Goal: Check status: Check status

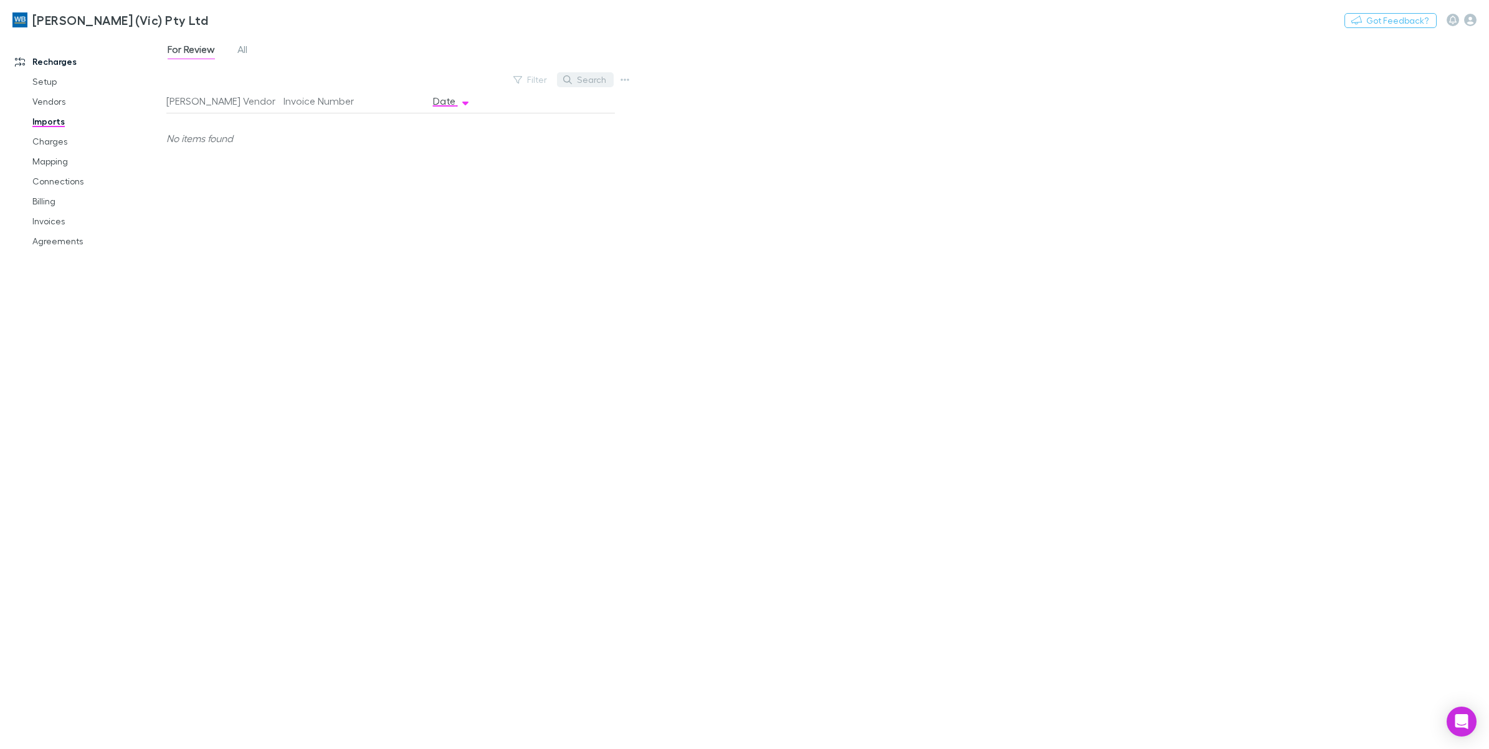
click at [594, 79] on button "Search" at bounding box center [585, 79] width 57 height 15
type input "**********"
click at [45, 219] on link "Invoices" at bounding box center [98, 221] width 156 height 20
click at [64, 237] on link "Agreements" at bounding box center [98, 241] width 156 height 20
click at [65, 242] on link "Agreements" at bounding box center [98, 241] width 156 height 20
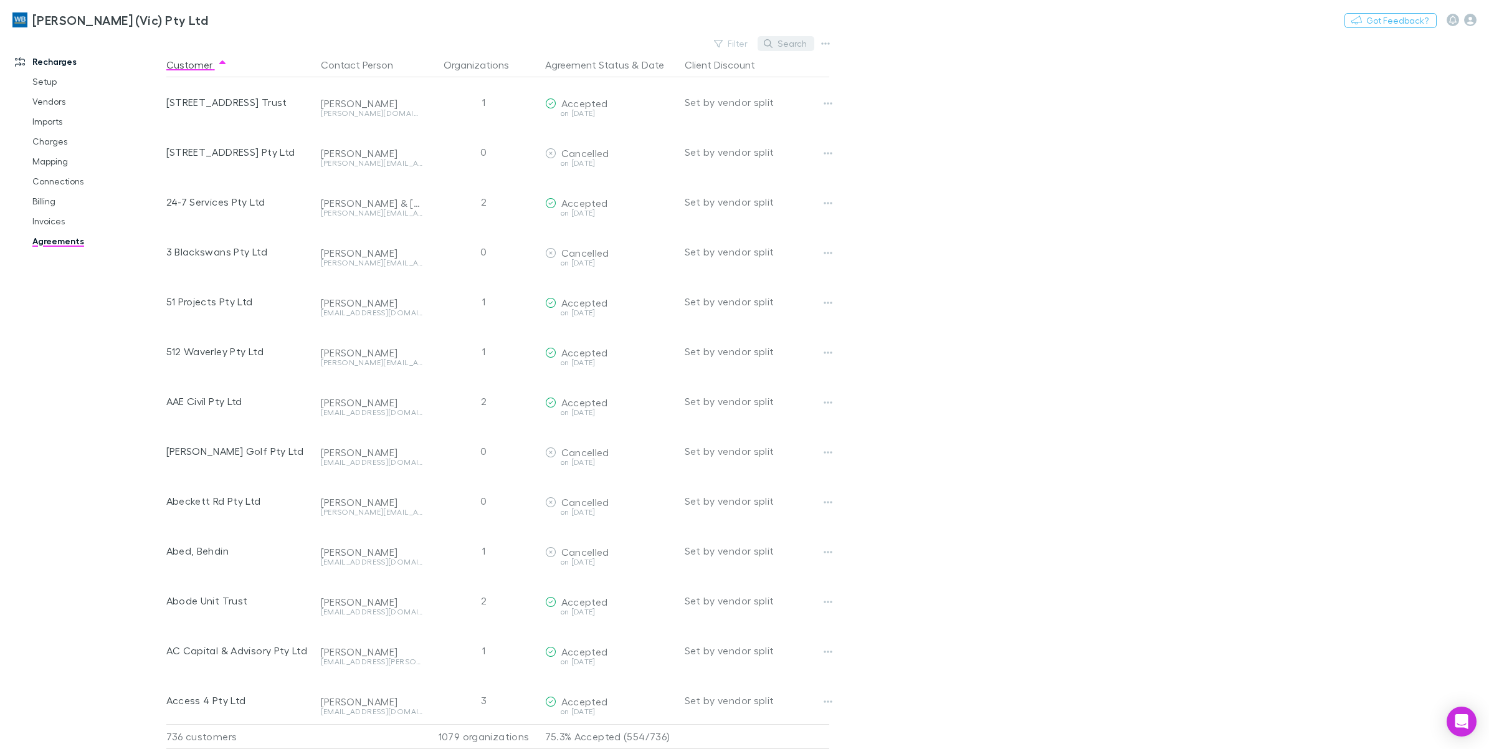
click at [782, 44] on button "Search" at bounding box center [785, 43] width 57 height 15
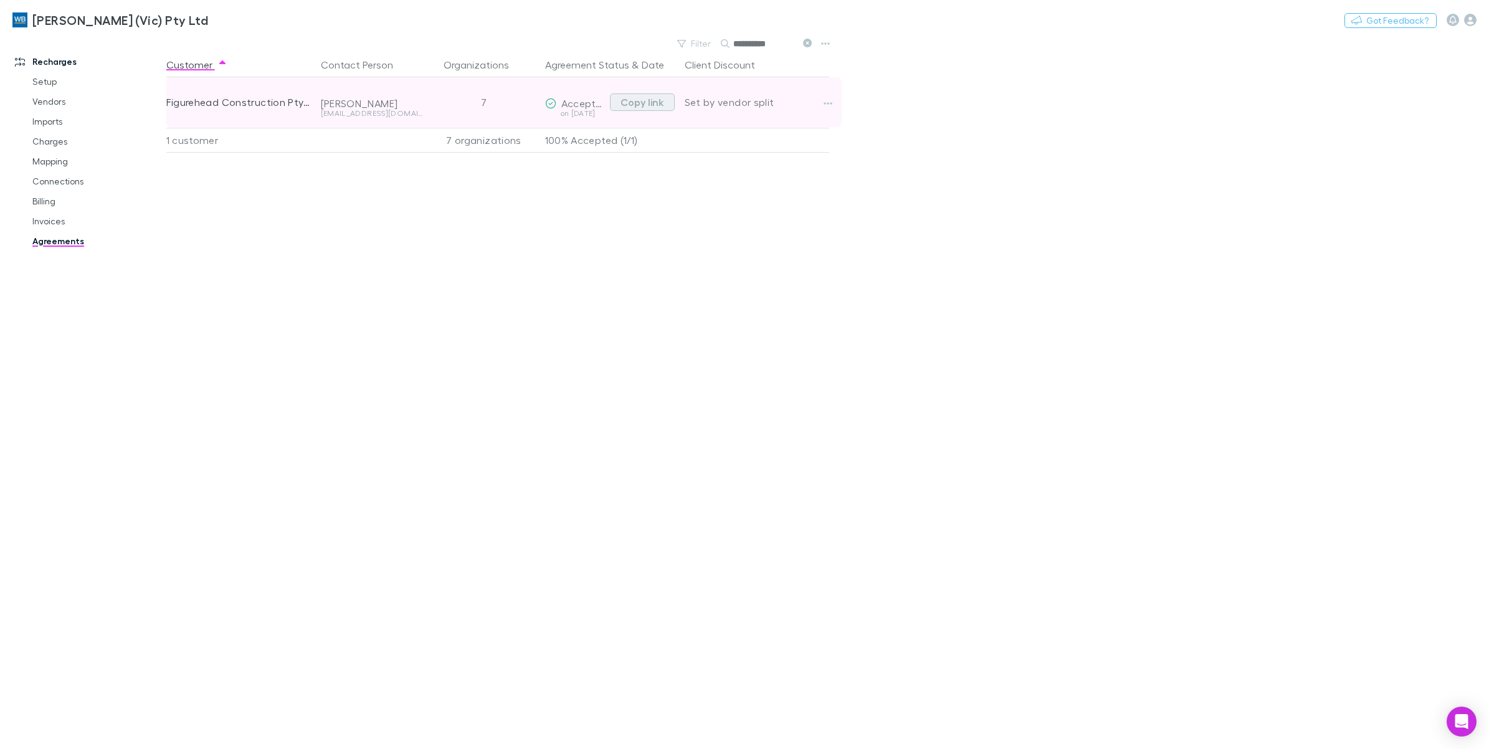
type input "**********"
click at [654, 105] on button "Copy link" at bounding box center [642, 101] width 65 height 17
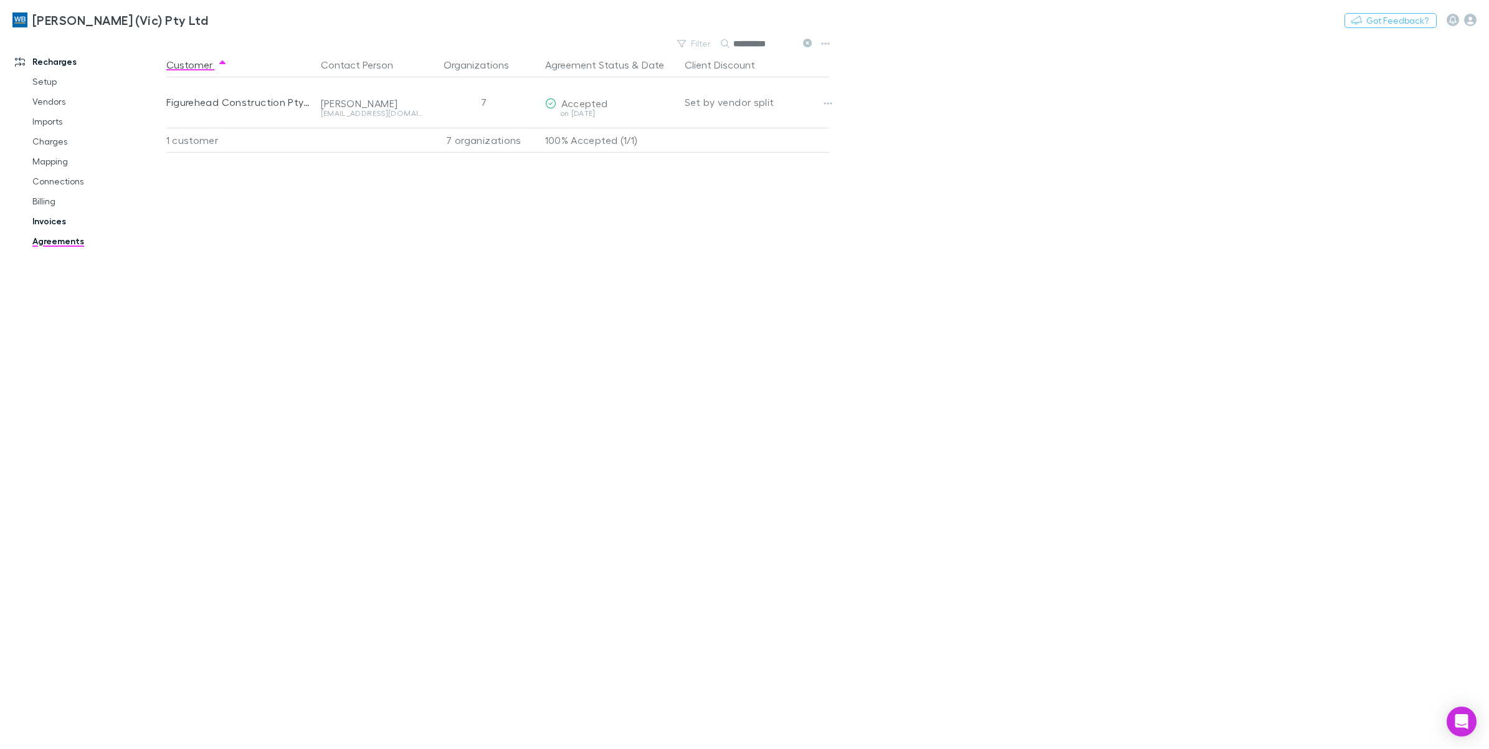
click at [55, 226] on link "Invoices" at bounding box center [98, 221] width 156 height 20
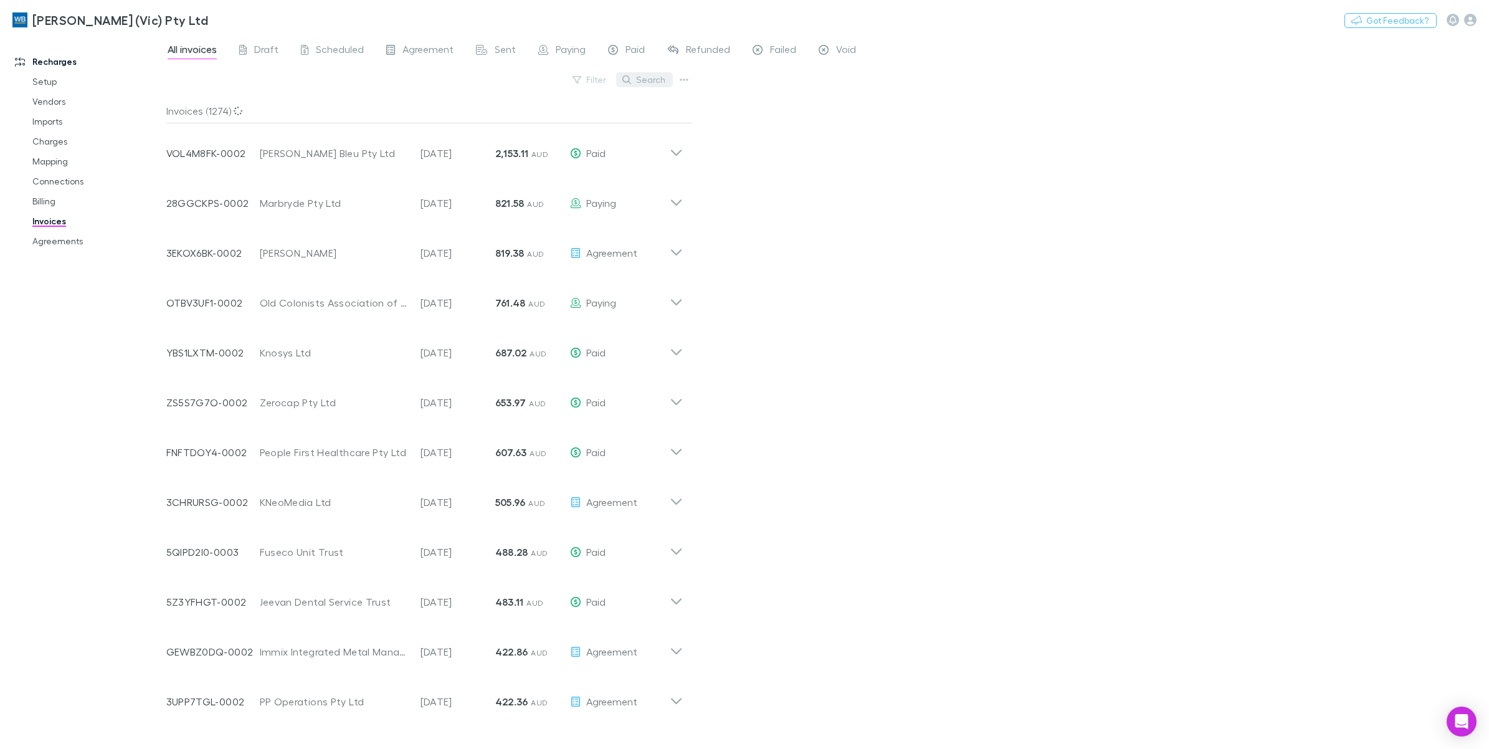
click at [647, 75] on button "Search" at bounding box center [644, 79] width 57 height 15
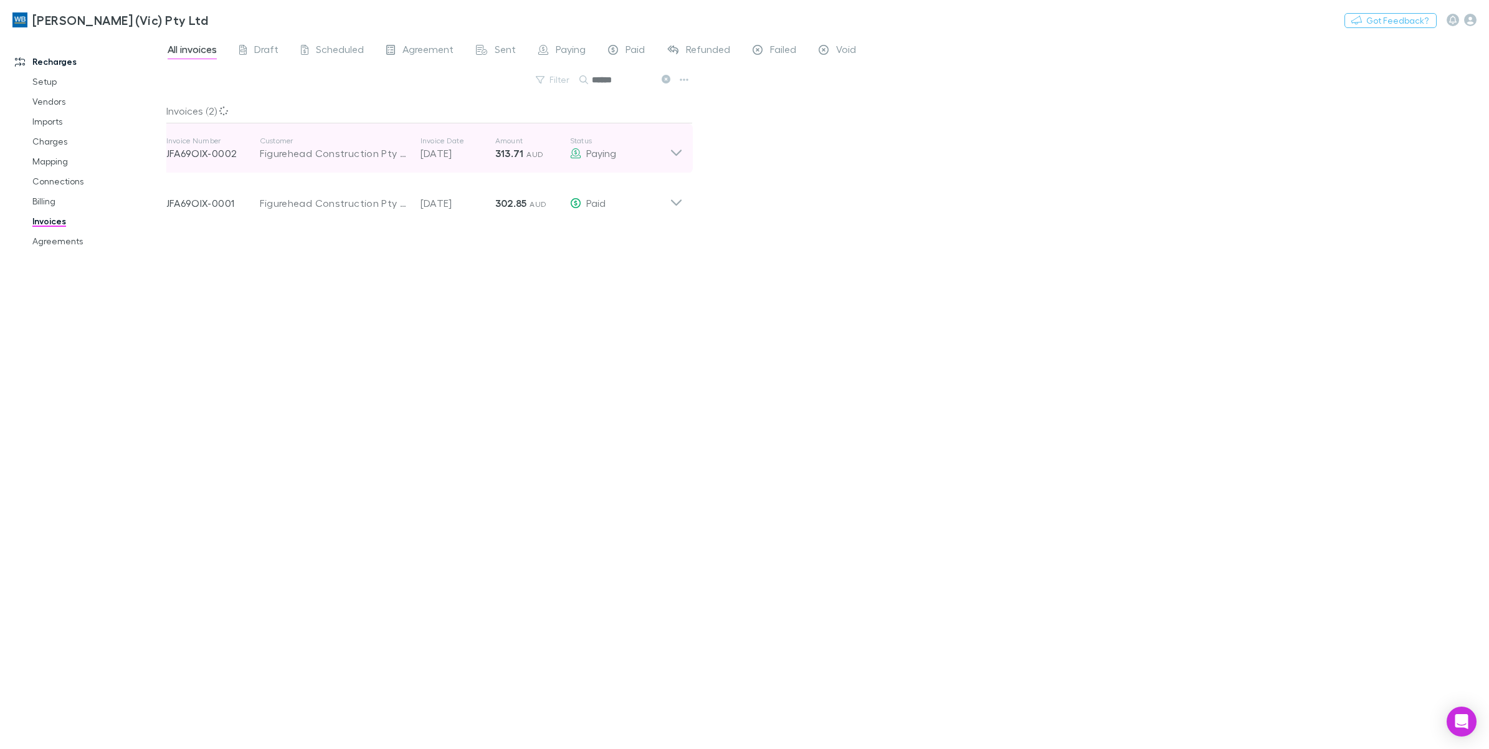
type input "******"
click at [670, 150] on icon at bounding box center [676, 148] width 13 height 25
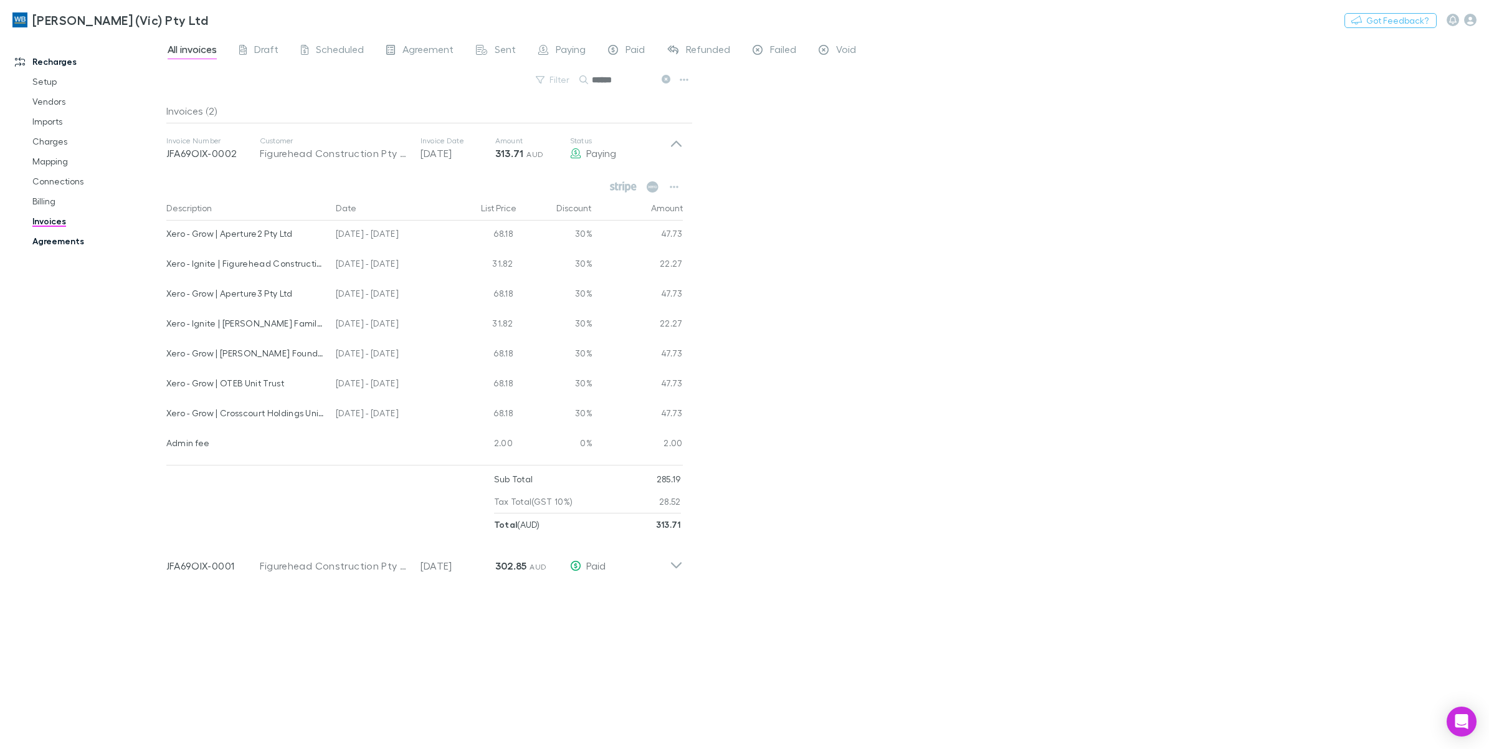
click at [69, 244] on link "Agreements" at bounding box center [98, 241] width 156 height 20
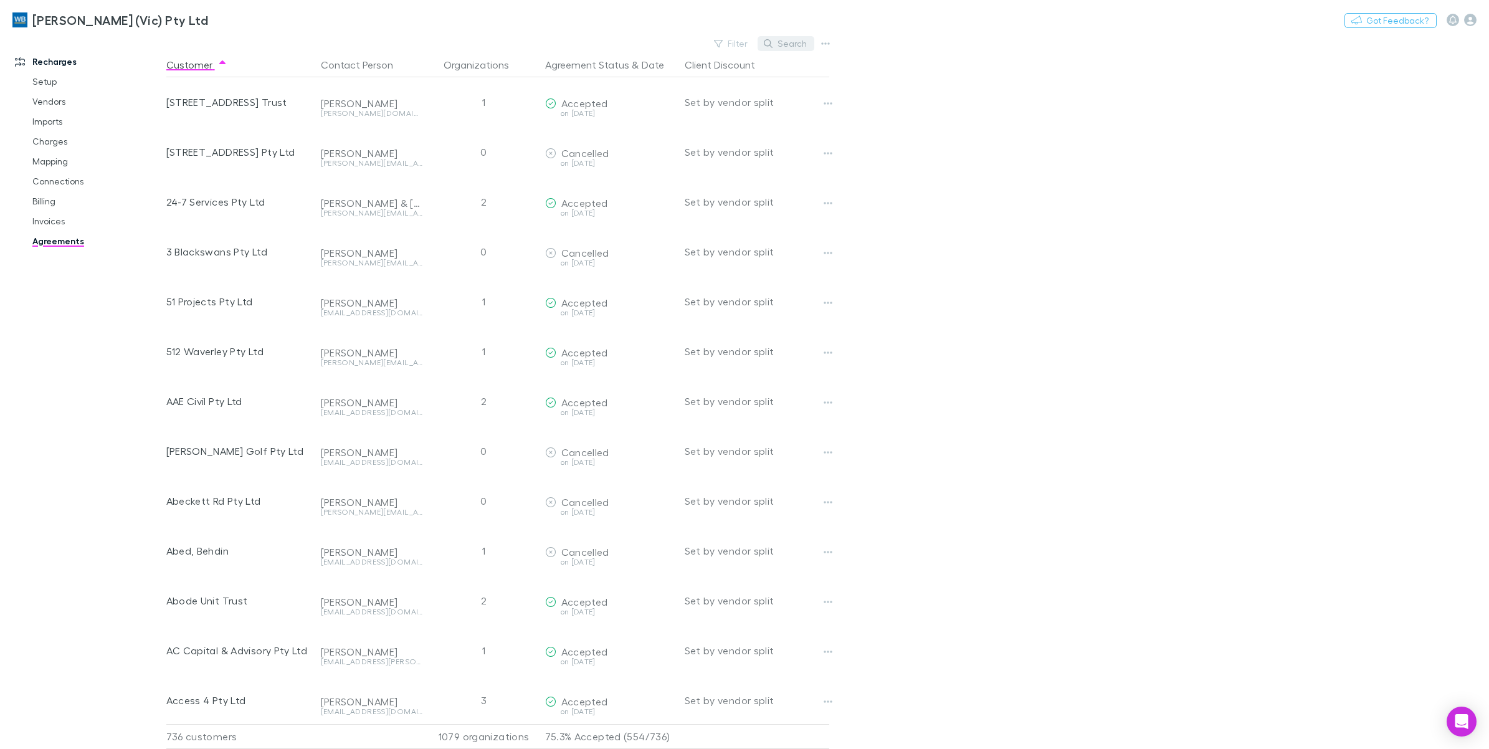
click at [776, 37] on button "Search" at bounding box center [785, 43] width 57 height 15
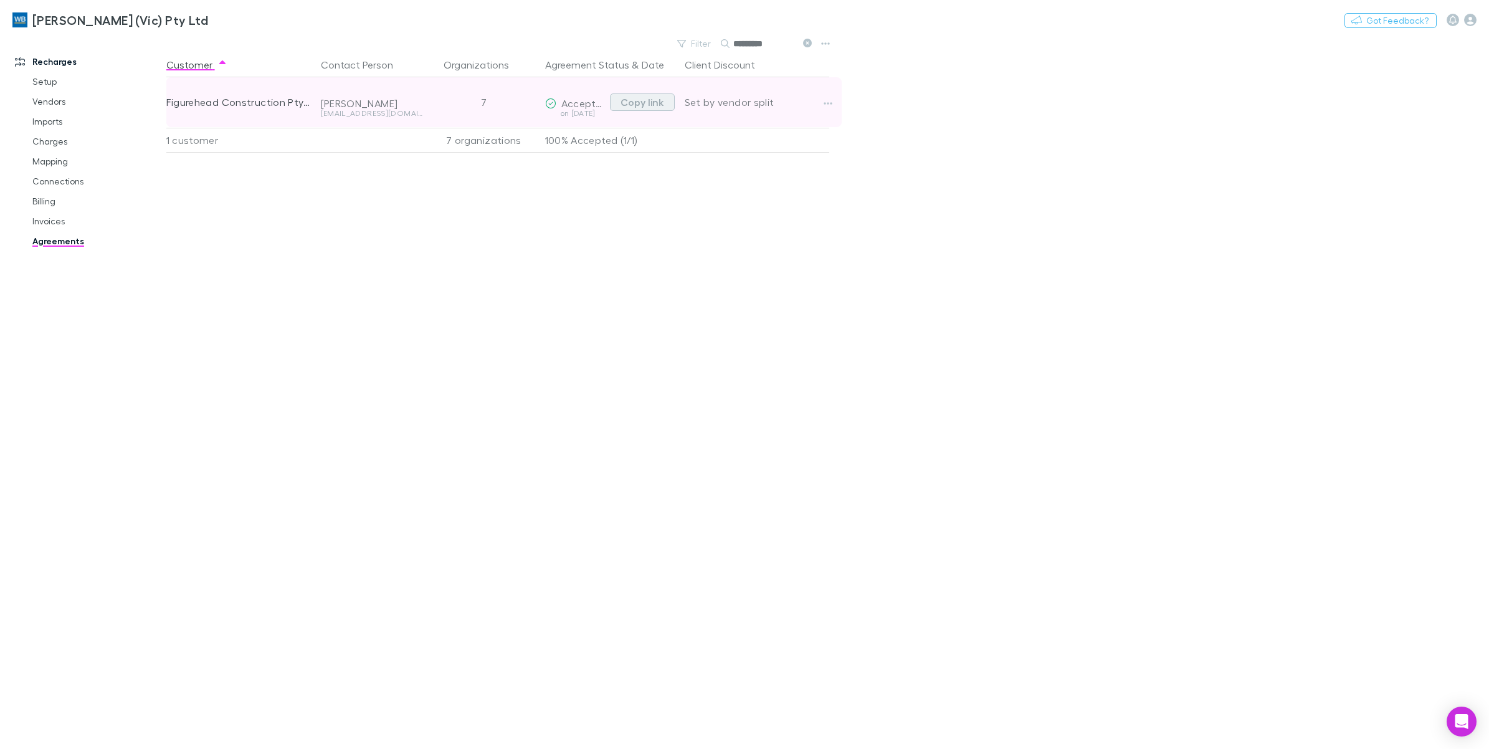
type input "*********"
click at [655, 103] on button "Copy link" at bounding box center [642, 101] width 65 height 17
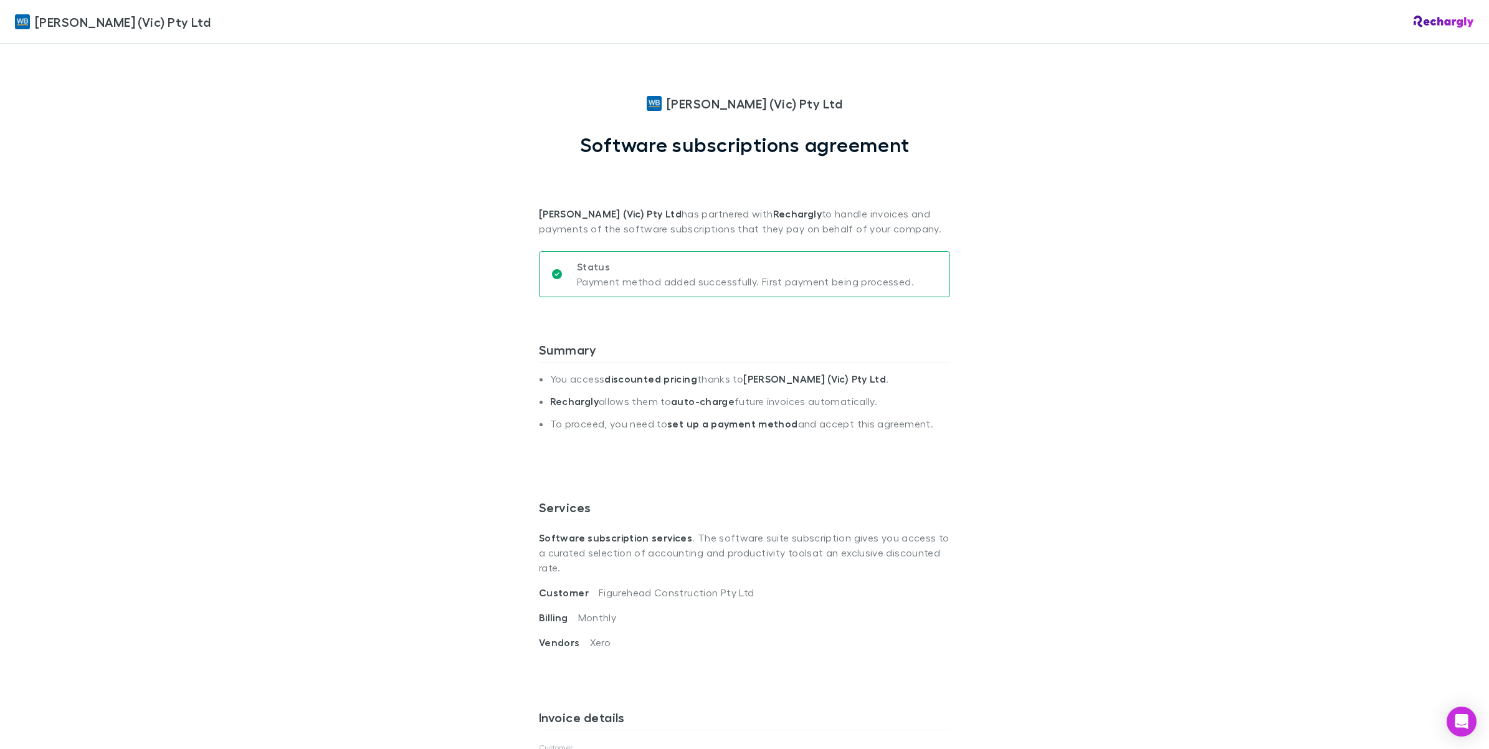
scroll to position [311, 0]
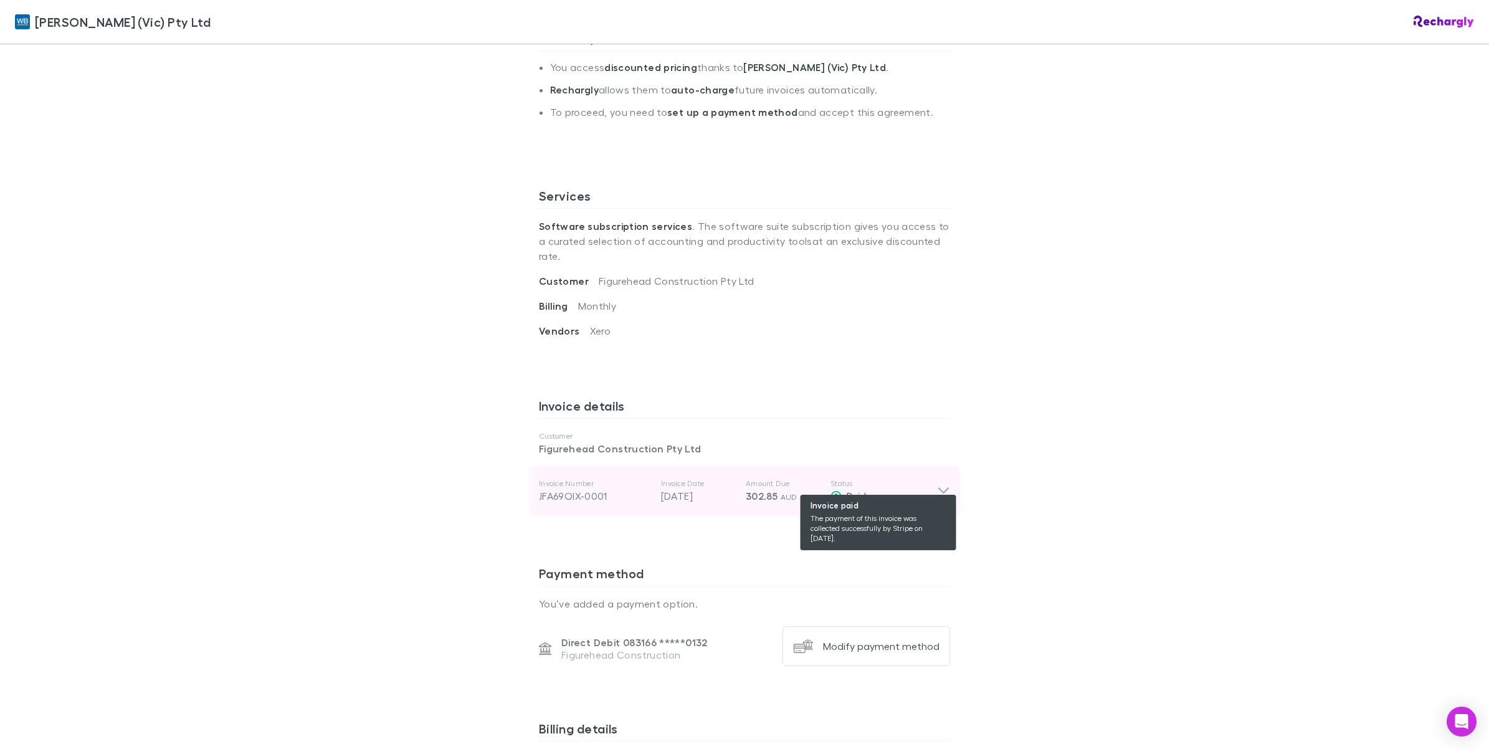
click at [930, 478] on div "Invoice Number JFA69OIX-0001 Invoice Date 28 Jul 2025 Amount Due 302.85 AUD Sta…" at bounding box center [744, 491] width 431 height 50
click at [930, 488] on div "Paid" at bounding box center [883, 495] width 107 height 15
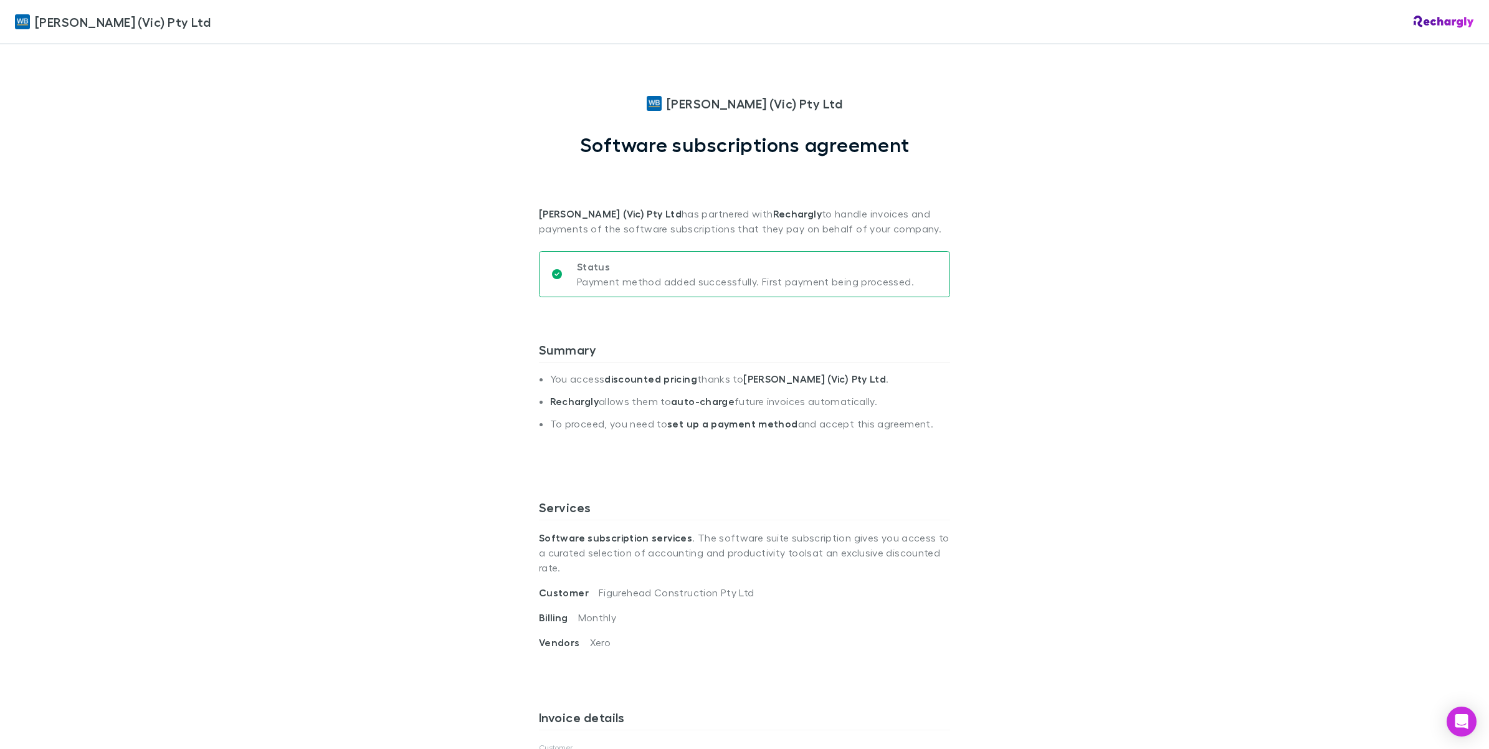
scroll to position [234, 0]
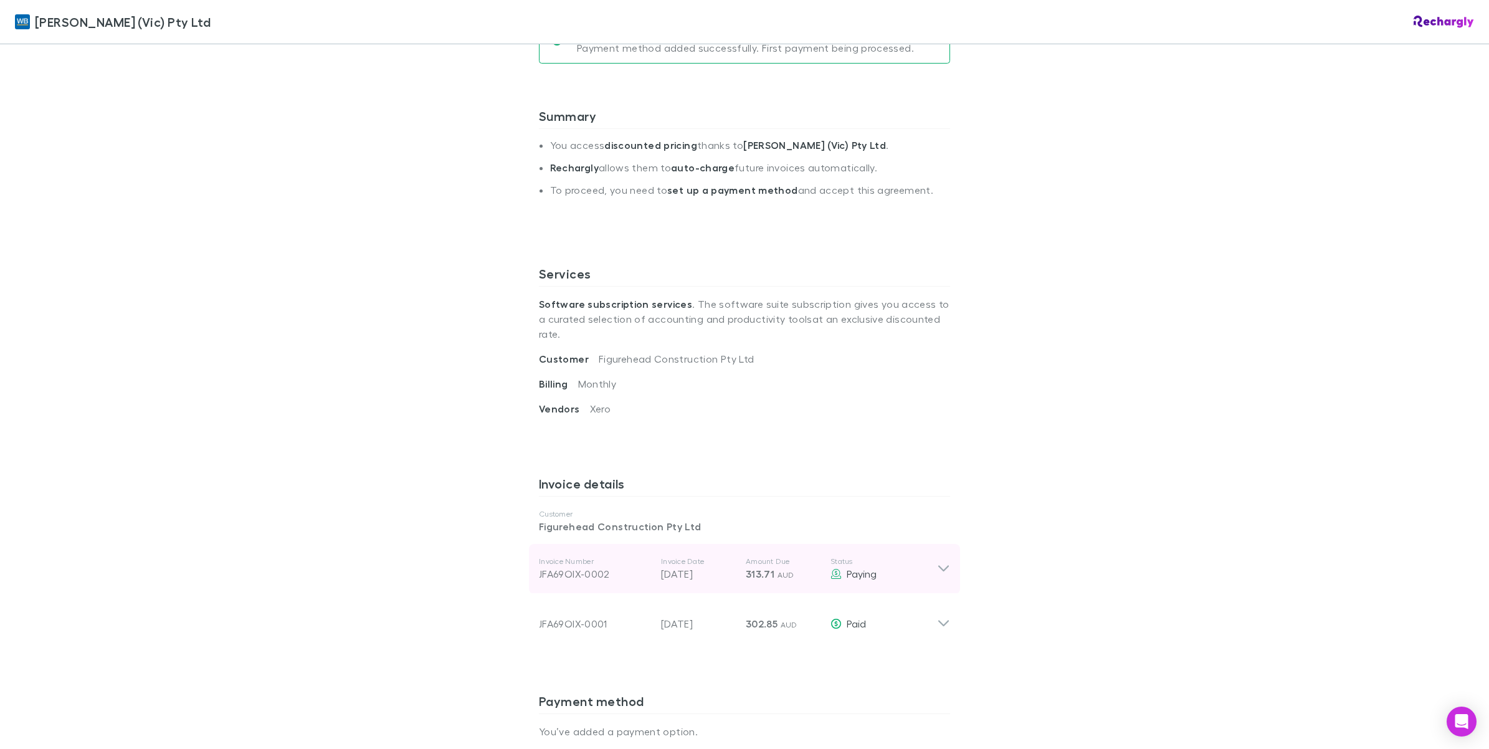
click at [937, 561] on icon at bounding box center [943, 568] width 13 height 15
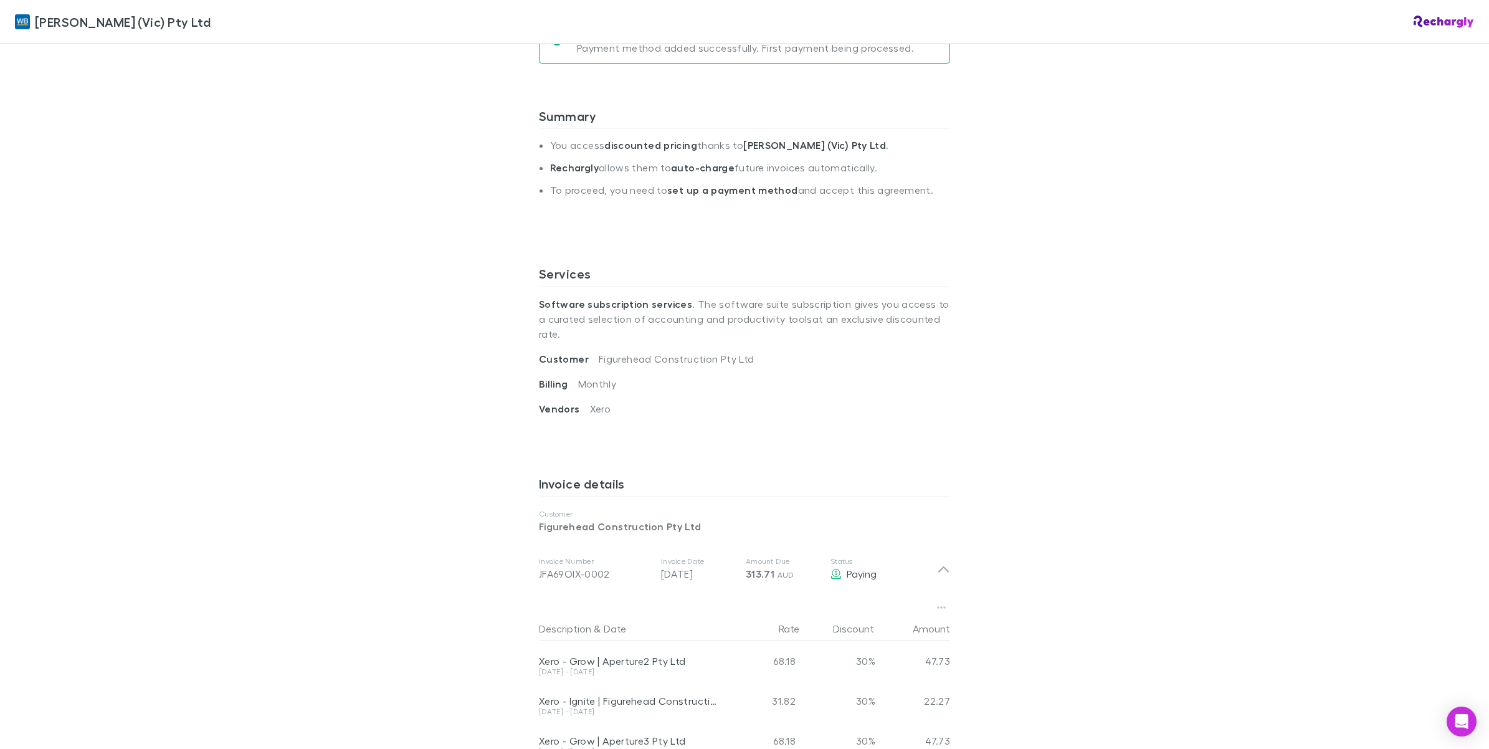
scroll to position [545, 0]
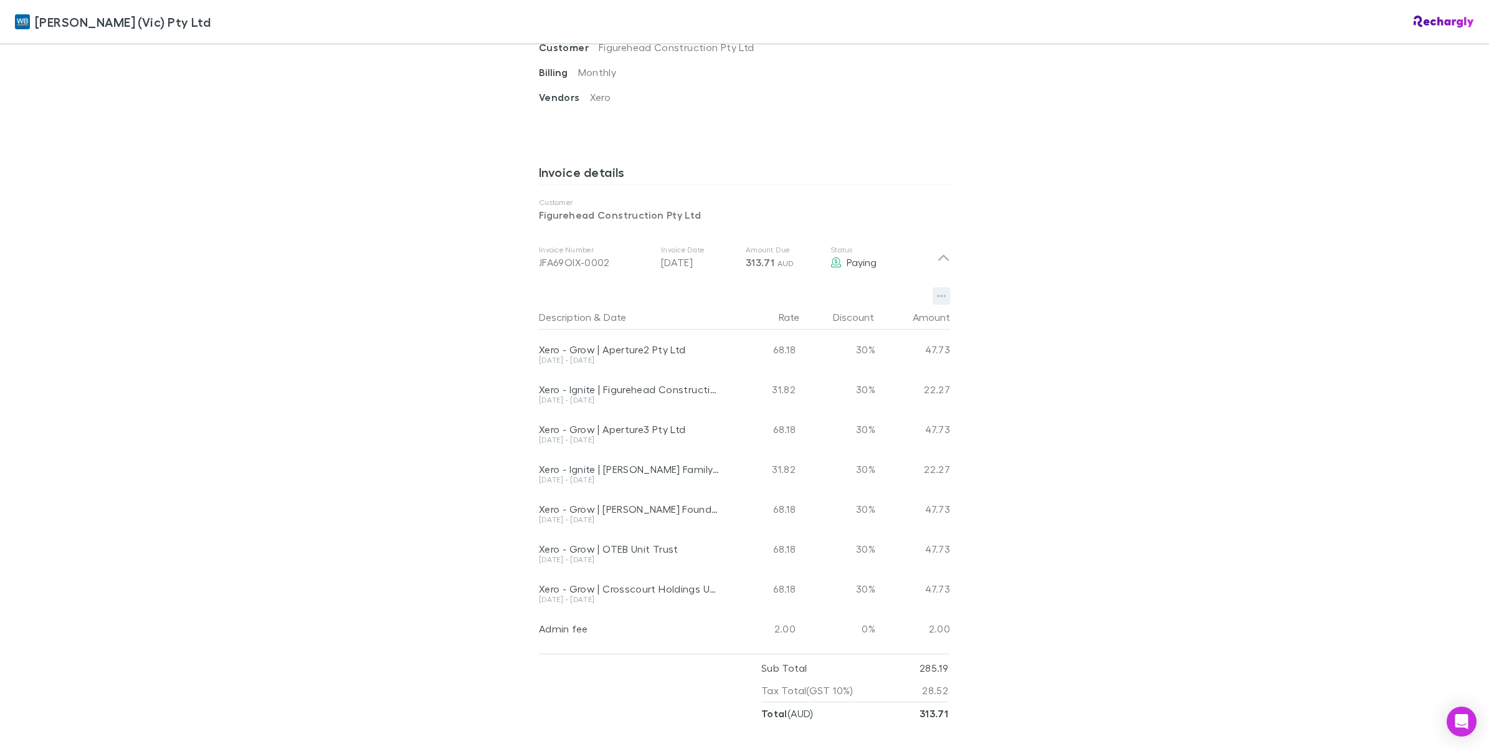
click at [939, 287] on button "button" at bounding box center [940, 295] width 17 height 17
click at [1134, 290] on div at bounding box center [744, 374] width 1489 height 749
click at [1419, 387] on div "William Buck (Vic) Pty Ltd William Buck (Vic) Pty Ltd Software subscriptions ag…" at bounding box center [744, 374] width 1489 height 749
click at [1025, 325] on div "William Buck (Vic) Pty Ltd William Buck (Vic) Pty Ltd Software subscriptions ag…" at bounding box center [744, 374] width 1489 height 749
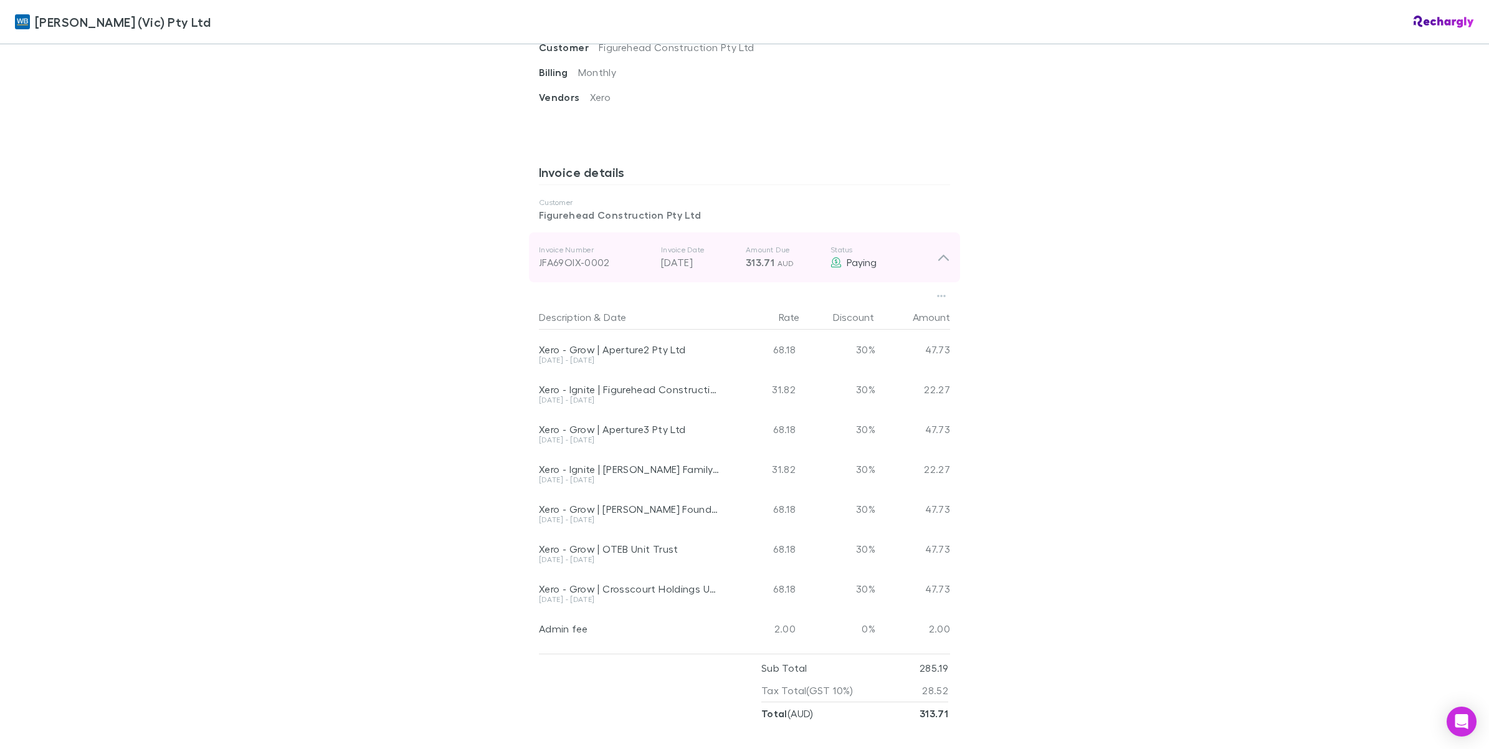
click at [937, 250] on icon at bounding box center [943, 257] width 13 height 15
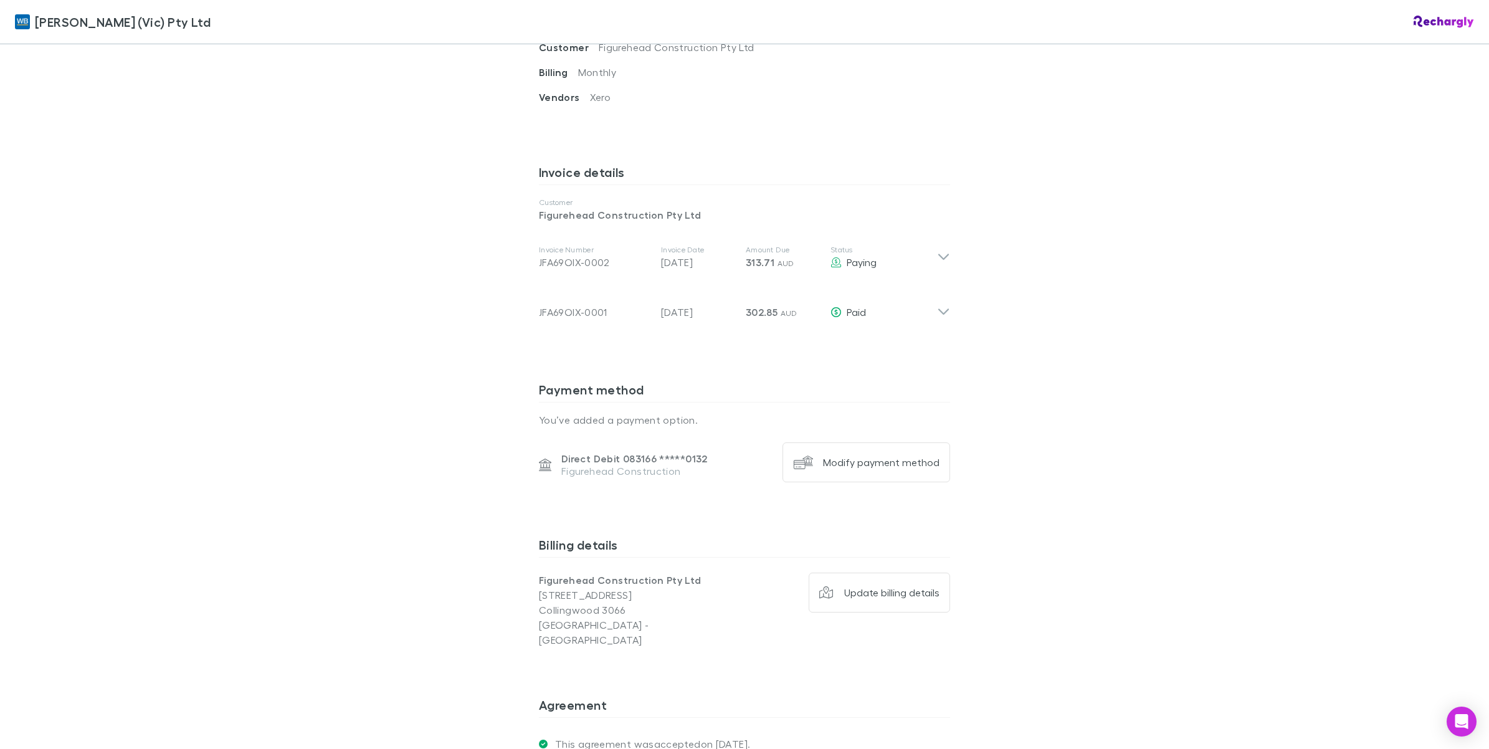
scroll to position [311, 0]
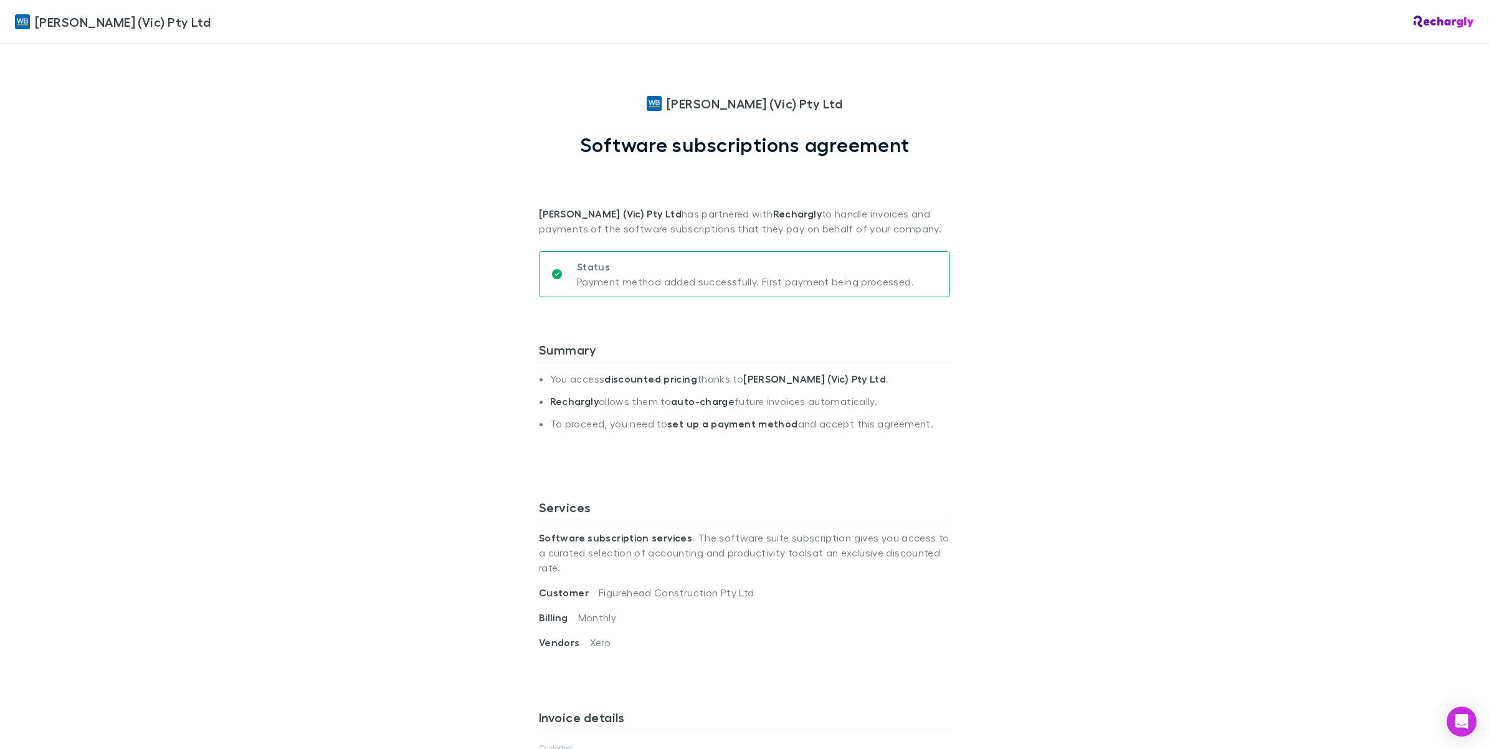
scroll to position [311, 0]
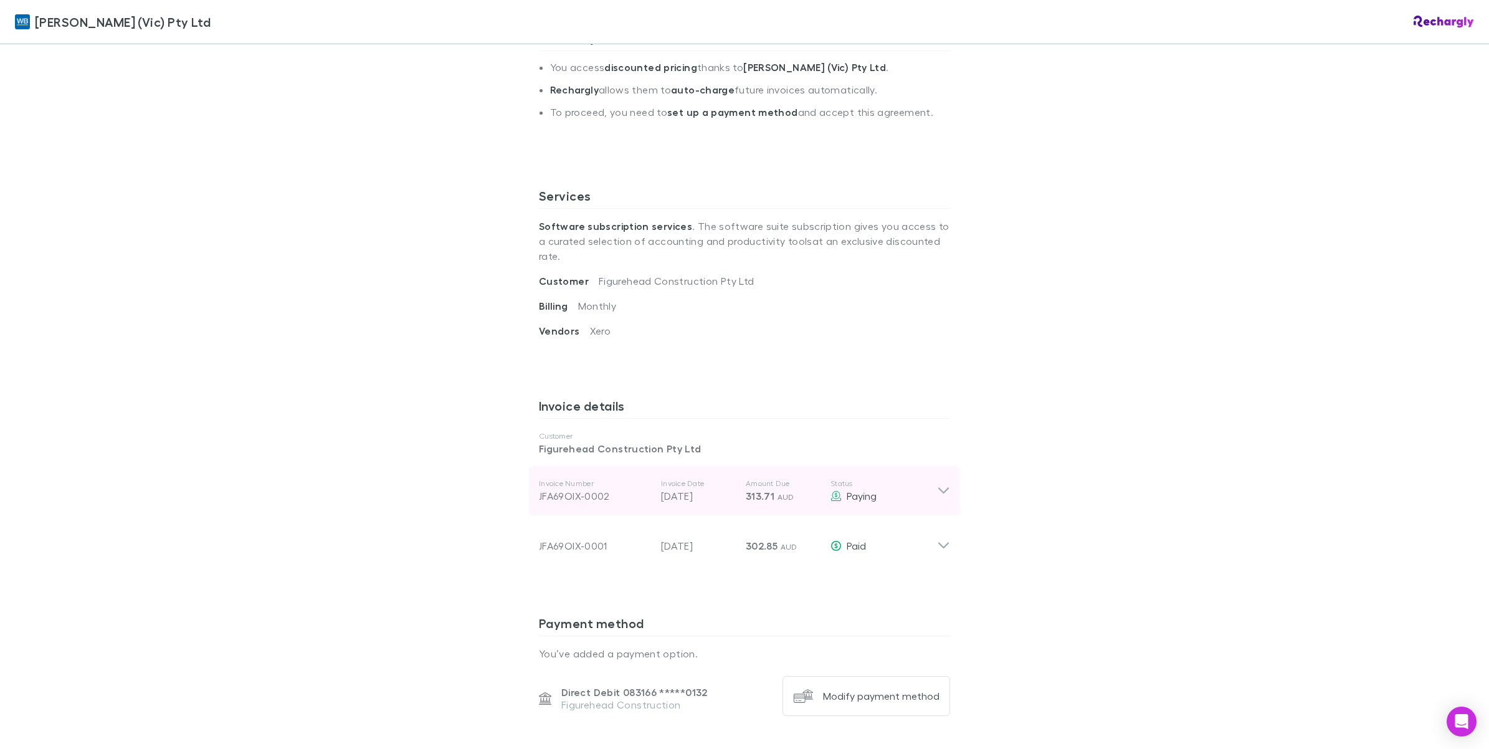
click at [942, 483] on icon at bounding box center [943, 490] width 13 height 15
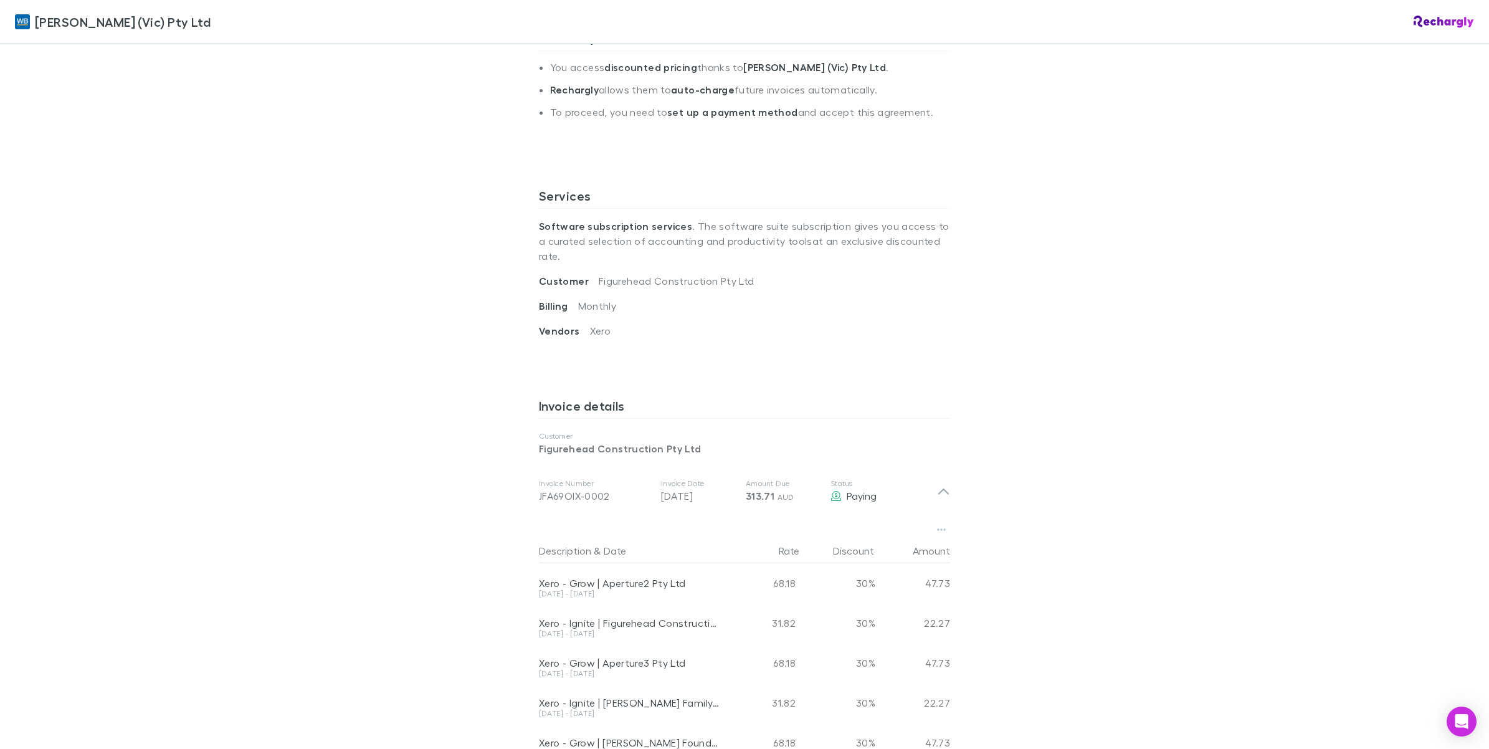
scroll to position [545, 0]
